Goal: Transaction & Acquisition: Purchase product/service

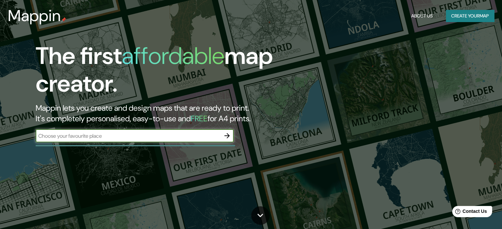
click at [122, 139] on input "text" at bounding box center [128, 136] width 185 height 8
type input "sunampe"
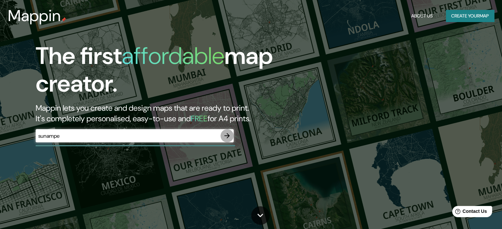
click at [227, 134] on icon "button" at bounding box center [227, 136] width 8 height 8
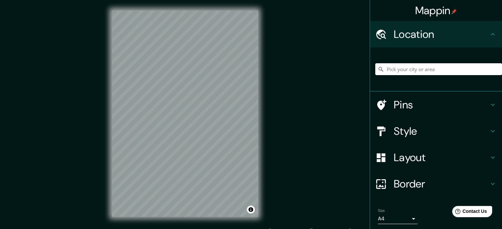
click at [406, 65] on input "Pick your city or area" at bounding box center [438, 69] width 127 height 12
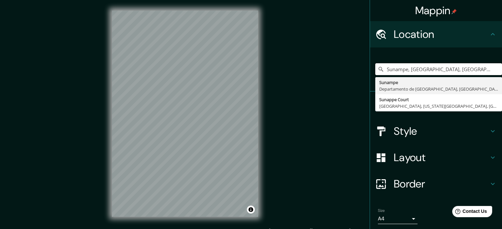
type input "Sunampe, Departamento de Ica, Perú"
click at [436, 186] on h4 "Border" at bounding box center [441, 184] width 95 height 13
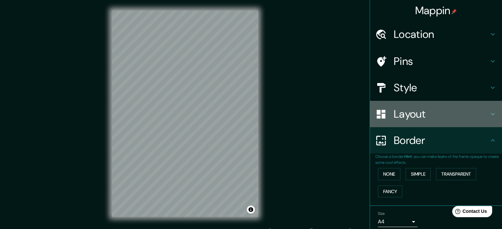
click at [416, 108] on h4 "Layout" at bounding box center [441, 114] width 95 height 13
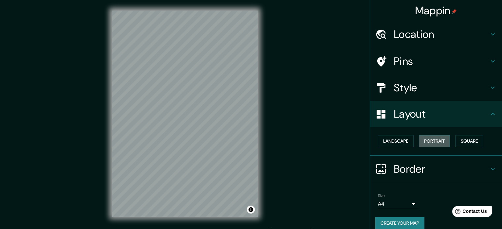
click at [437, 144] on button "Portrait" at bounding box center [434, 141] width 31 height 12
click at [395, 141] on button "Landscape" at bounding box center [396, 141] width 36 height 12
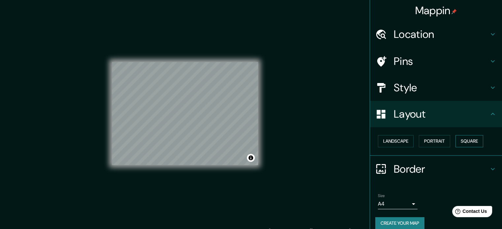
click at [461, 145] on button "Square" at bounding box center [470, 141] width 28 height 12
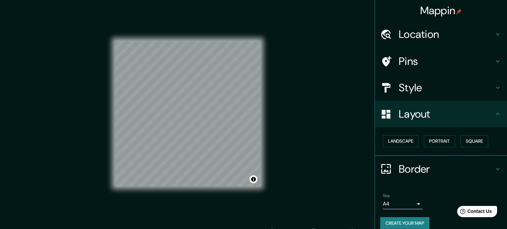
click at [395, 208] on body "Mappin Location Sunampe, Departamento de Ica, Perú Sunampe Departamento de Ica,…" at bounding box center [253, 114] width 507 height 229
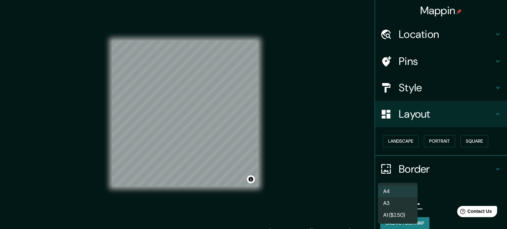
click at [389, 202] on li "A3" at bounding box center [398, 204] width 40 height 12
type input "a4"
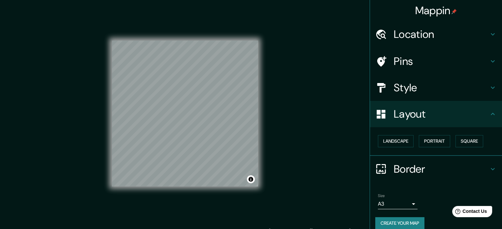
click at [407, 220] on button "Create your map" at bounding box center [399, 224] width 49 height 12
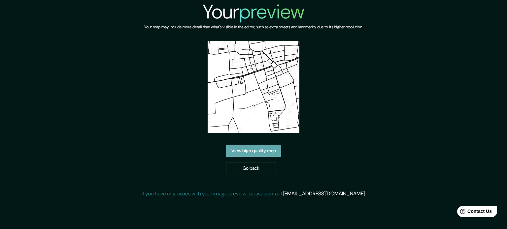
click at [251, 149] on link "View high quality map" at bounding box center [253, 151] width 55 height 12
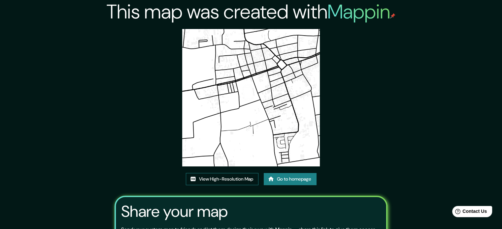
click at [225, 177] on link "View High-Resolution Map" at bounding box center [222, 179] width 73 height 12
